Goal: Information Seeking & Learning: Learn about a topic

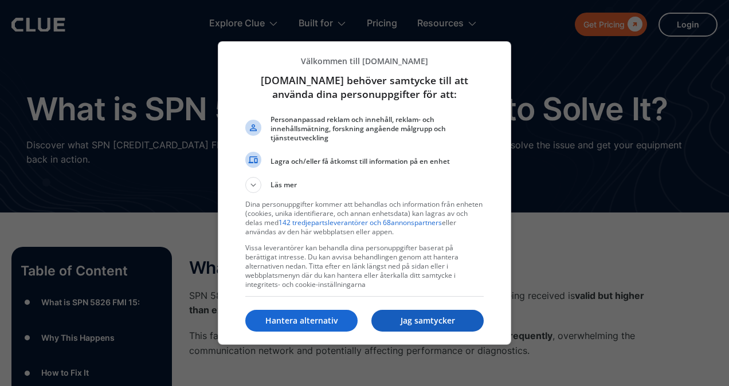
click at [412, 315] on p "Jag samtycker" at bounding box center [427, 320] width 112 height 11
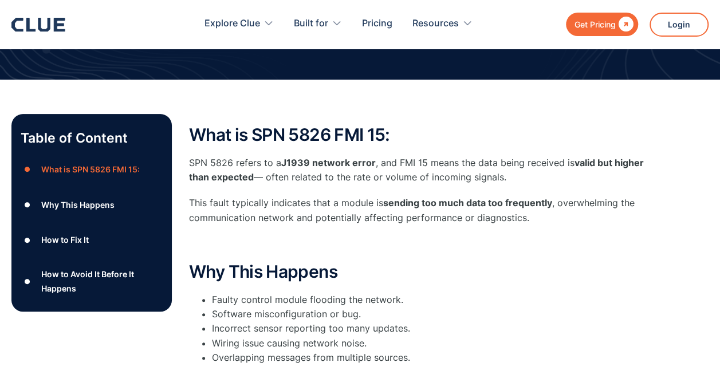
scroll to position [124, 0]
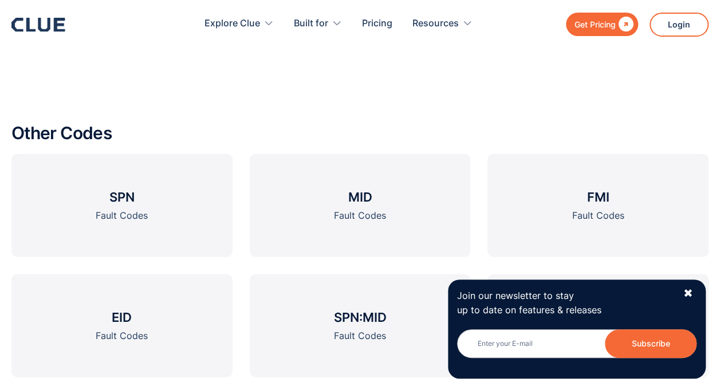
scroll to position [1297, 0]
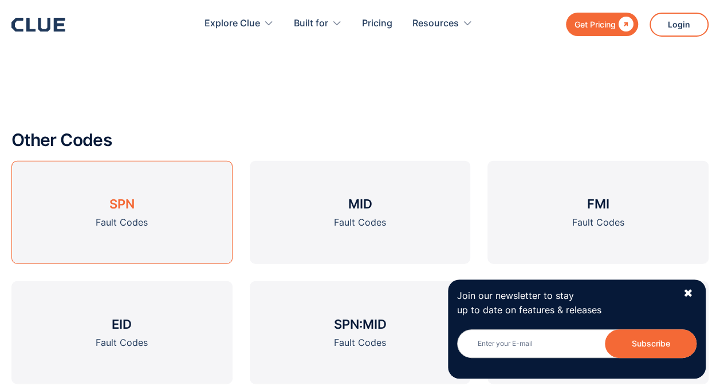
click at [133, 195] on h3 "SPN" at bounding box center [121, 203] width 25 height 17
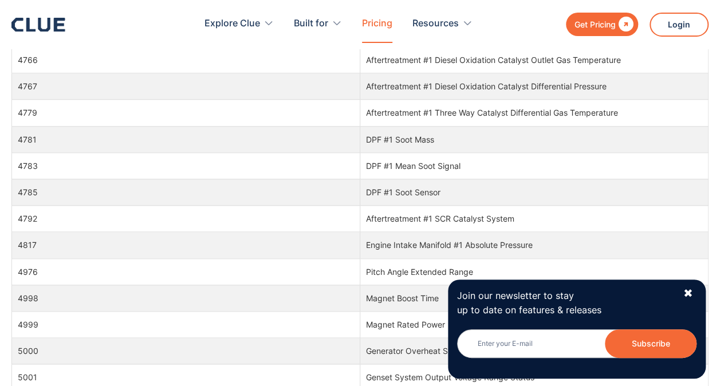
scroll to position [93555, 0]
